Goal: Navigation & Orientation: Find specific page/section

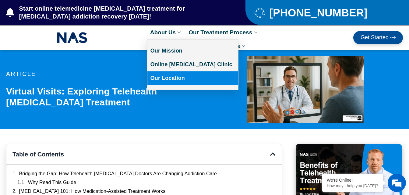
click at [166, 73] on link "Our Location" at bounding box center [192, 79] width 91 height 14
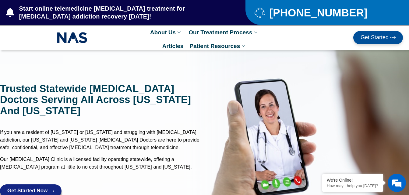
drag, startPoint x: 411, startPoint y: 10, endPoint x: 282, endPoint y: 53, distance: 135.4
click at [282, 53] on div at bounding box center [204, 139] width 409 height 178
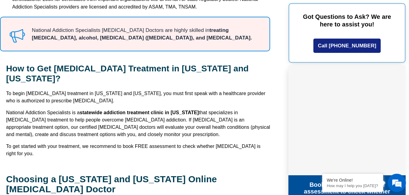
scroll to position [649, 0]
